Goal: Transaction & Acquisition: Purchase product/service

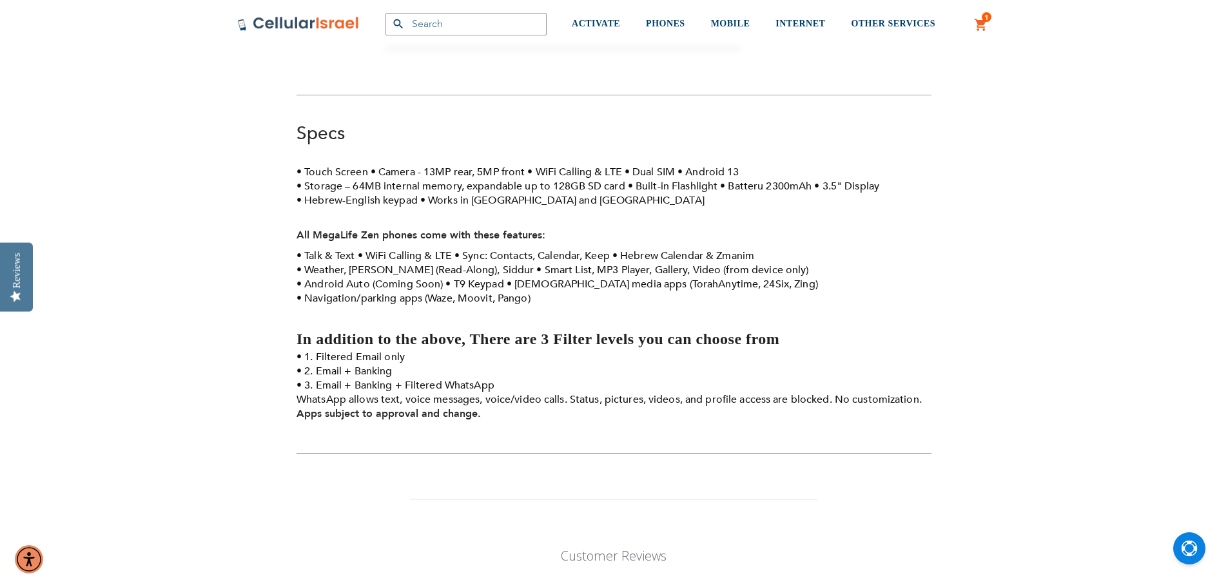
scroll to position [322, 0]
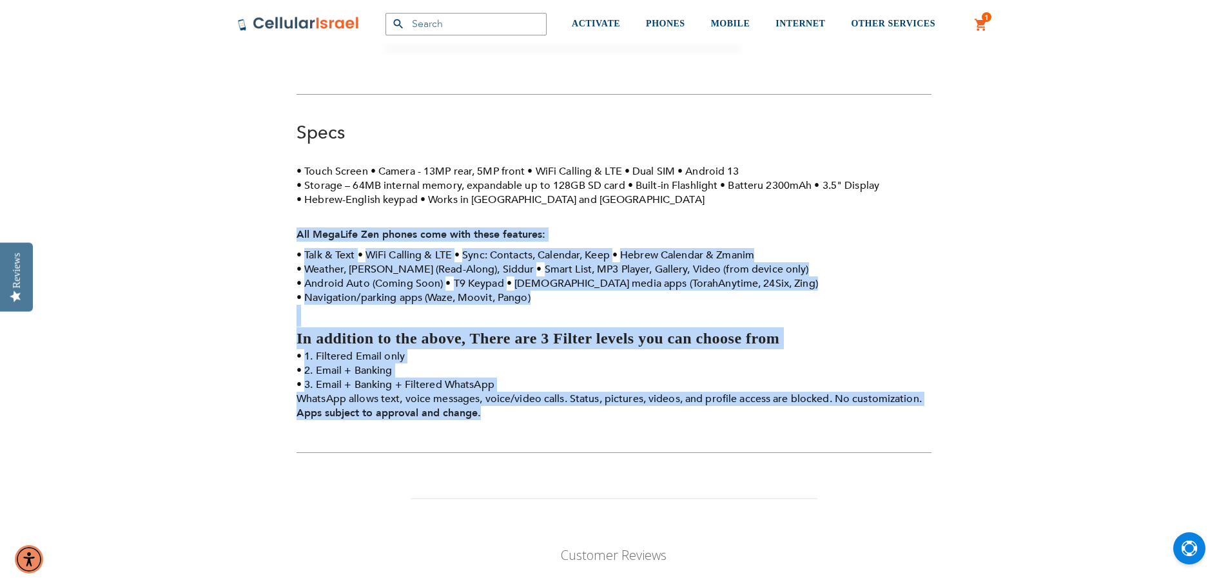
drag, startPoint x: 546, startPoint y: 209, endPoint x: 503, endPoint y: 412, distance: 208.3
click at [503, 412] on div "Touch Screen Camera - 13MP rear, 5MP front WiFi Calling & LTE Dual SIM Android …" at bounding box center [613, 295] width 635 height 262
click at [501, 370] on li "2. Email + Banking" at bounding box center [613, 370] width 635 height 14
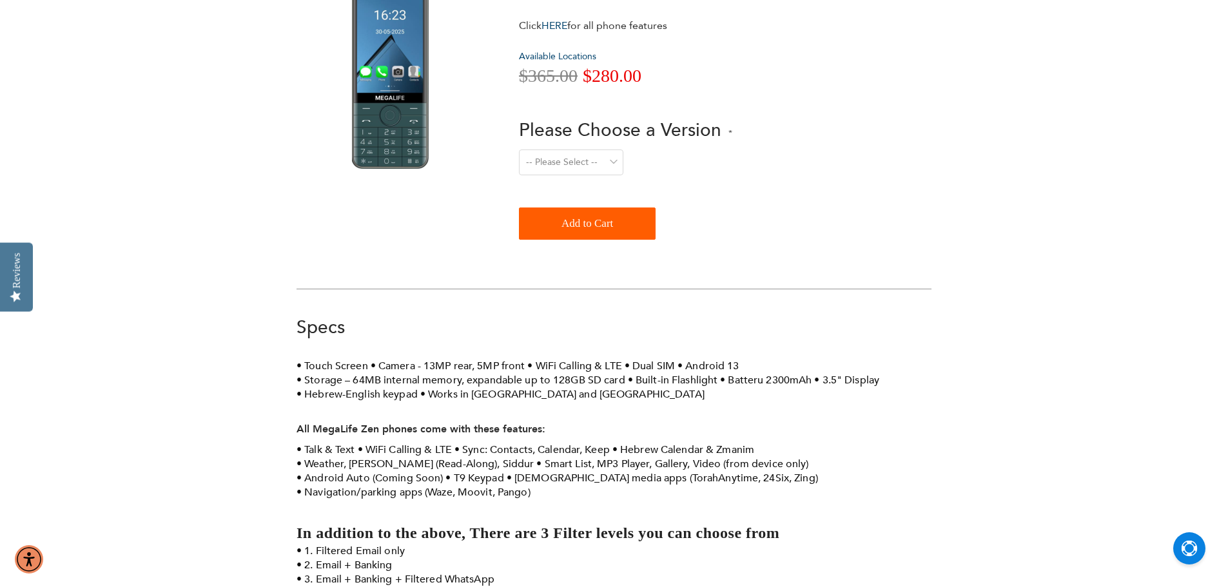
scroll to position [0, 0]
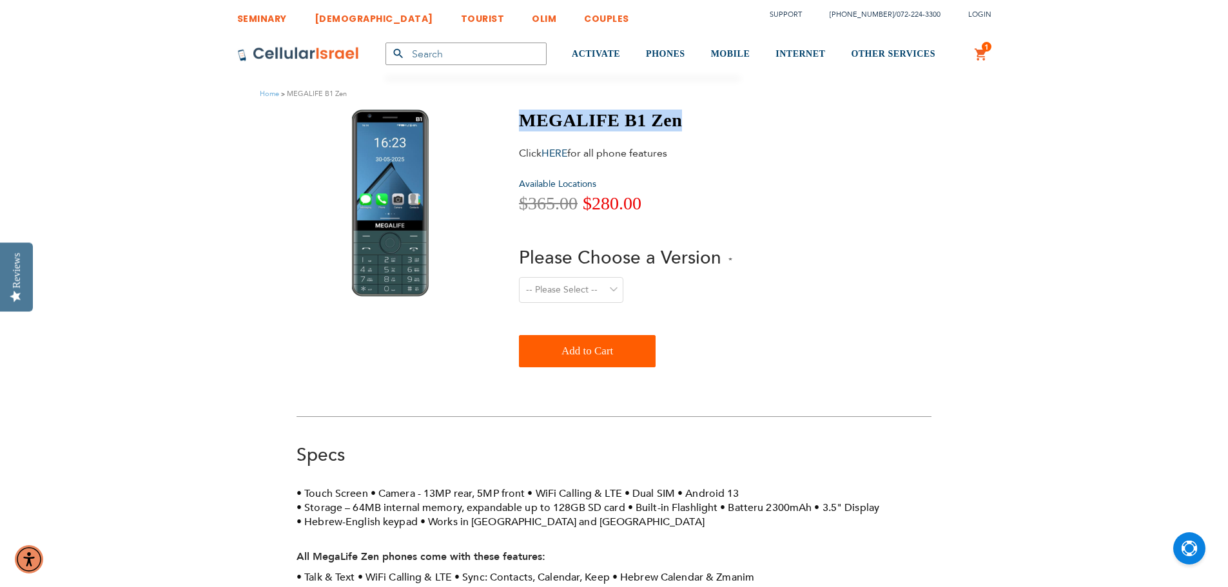
drag, startPoint x: 690, startPoint y: 124, endPoint x: 521, endPoint y: 123, distance: 168.8
click at [521, 123] on h1 "MEGALIFE B1 Zen" at bounding box center [625, 121] width 213 height 22
copy h1 "MEGALIFE B1 Zen"
click at [582, 284] on select "-- Please Select -- Level 1. Filtered Email only Level 2. Email + Banking Level…" at bounding box center [571, 290] width 104 height 26
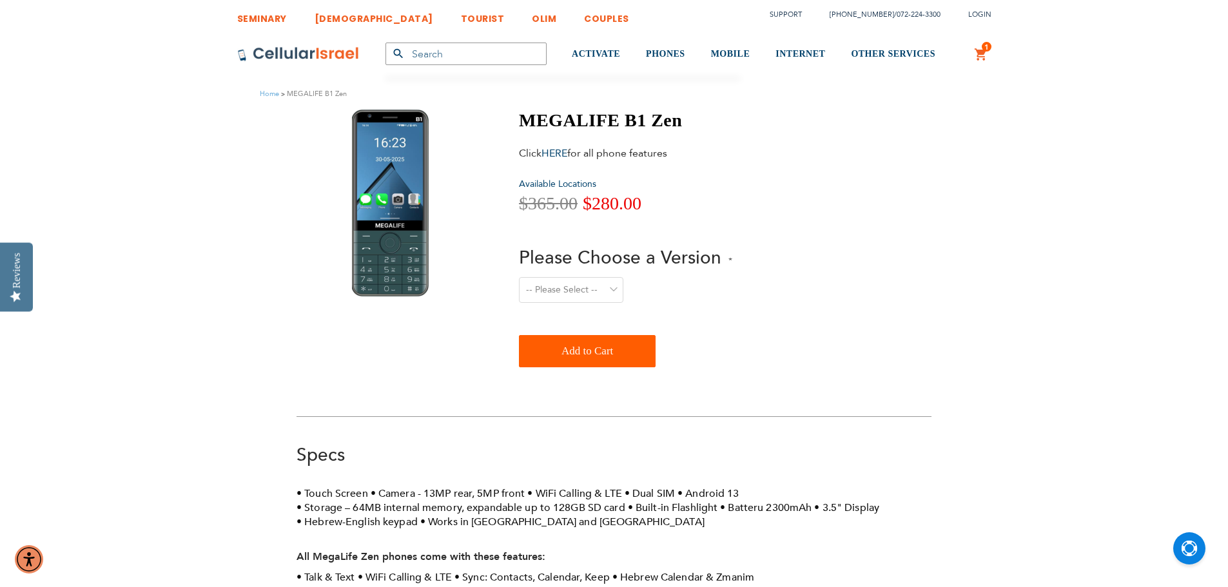
click at [985, 55] on link "1 1 items My Cart" at bounding box center [981, 54] width 14 height 15
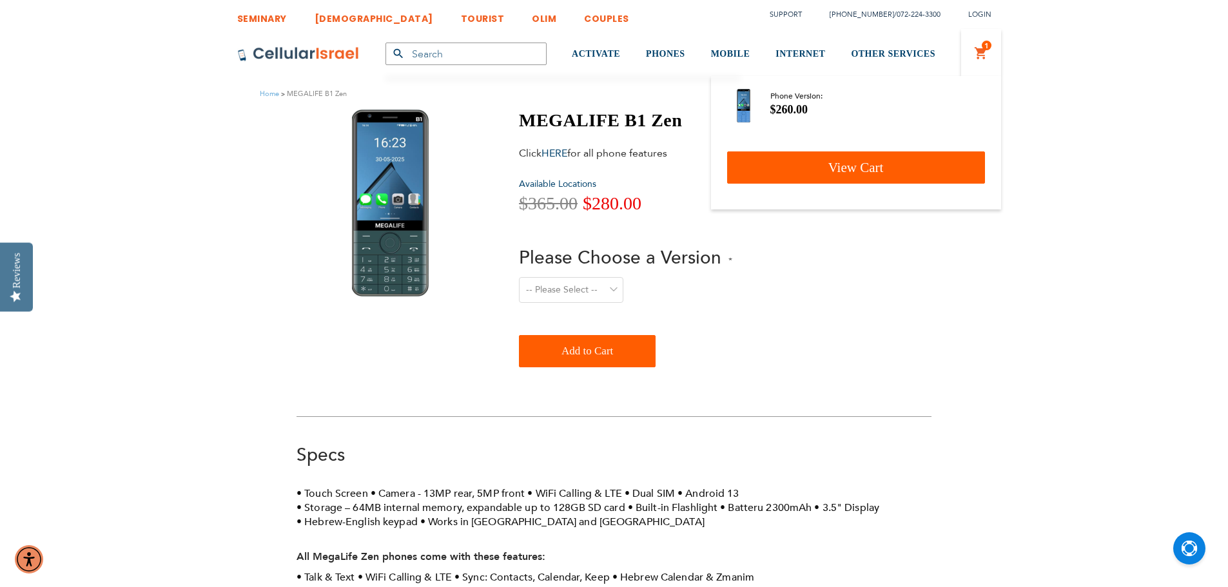
click at [905, 182] on link "View Cart" at bounding box center [856, 167] width 258 height 32
